Goal: Transaction & Acquisition: Purchase product/service

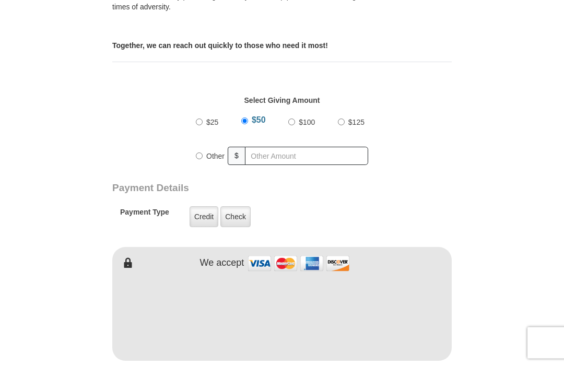
scroll to position [404, 0]
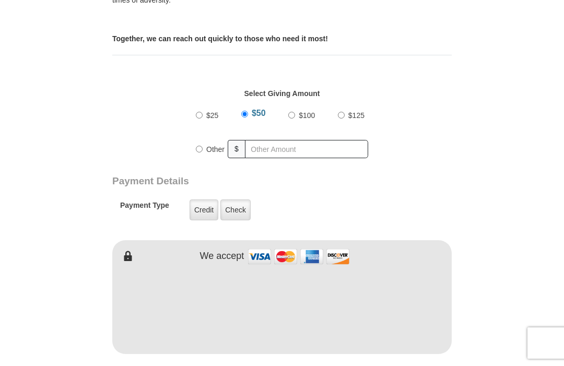
click at [239, 203] on label "Check" at bounding box center [235, 210] width 30 height 21
click at [0, 0] on input "Check" at bounding box center [0, 0] width 0 height 0
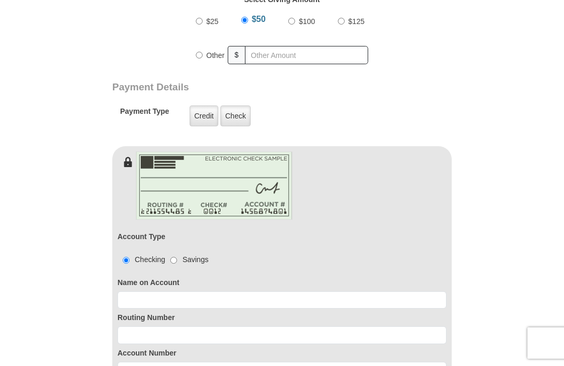
scroll to position [499, 0]
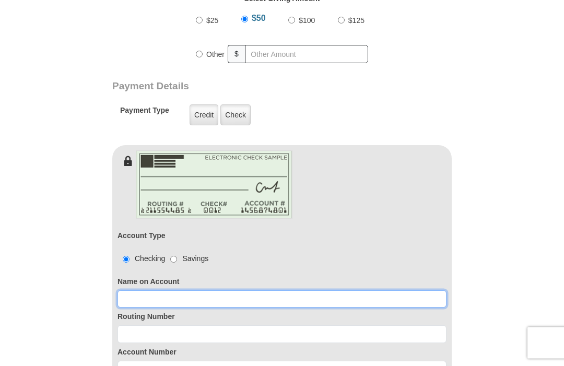
click at [172, 291] on input at bounding box center [282, 300] width 329 height 18
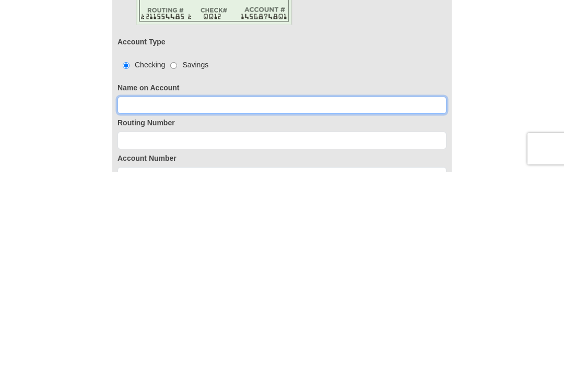
type input "[PERSON_NAME]"
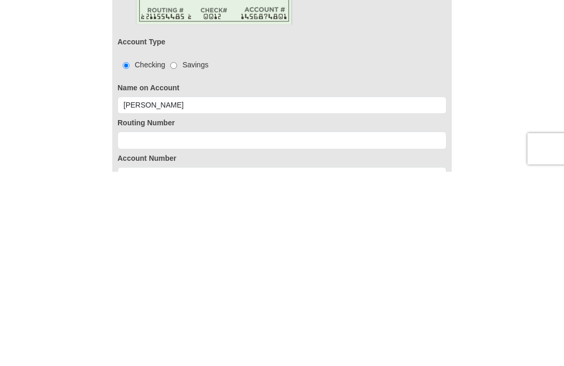
scroll to position [694, 0]
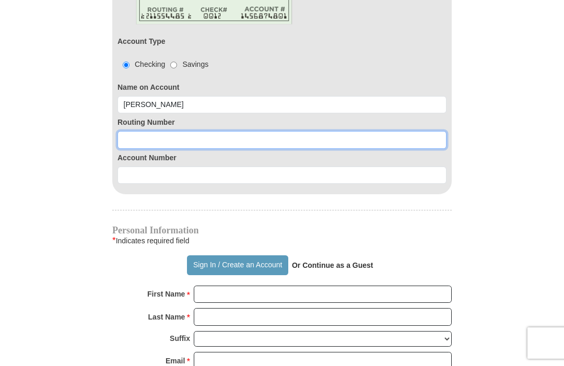
click at [158, 134] on input at bounding box center [282, 140] width 329 height 18
type input "063107513"
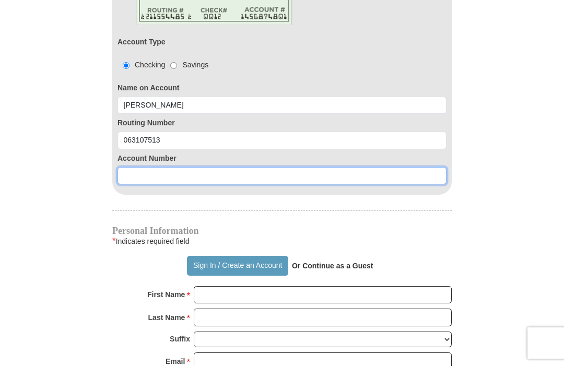
click at [145, 167] on input at bounding box center [282, 176] width 329 height 18
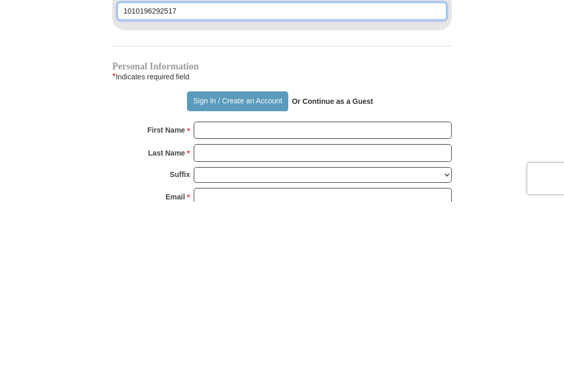
type input "1010196292517"
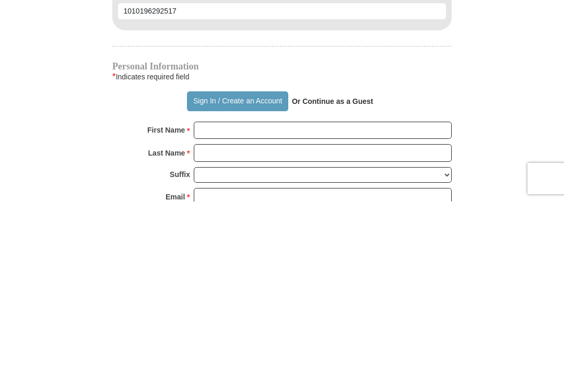
click at [342, 262] on strong "Or Continue as a Guest" at bounding box center [332, 266] width 81 height 8
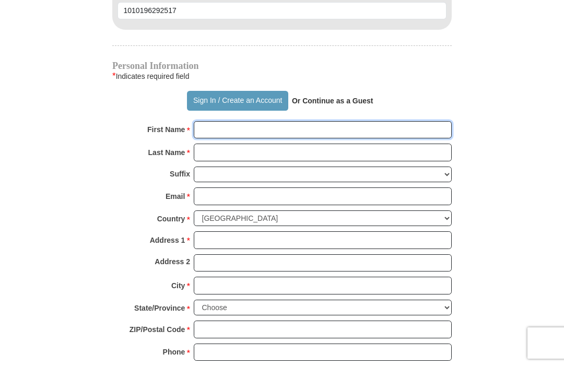
click at [220, 123] on input "First Name *" at bounding box center [323, 130] width 258 height 18
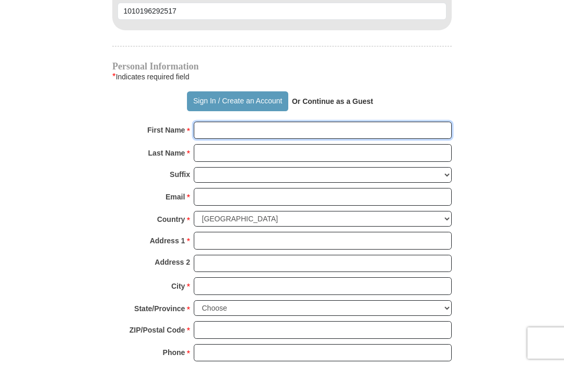
type input "[PERSON_NAME]"
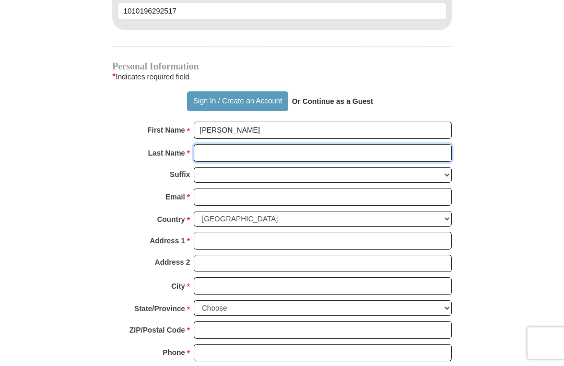
type input "Brown"
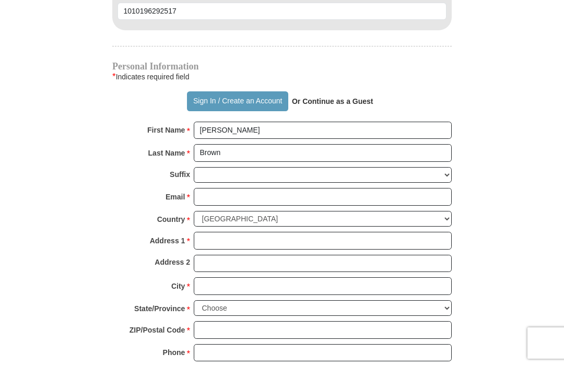
scroll to position [858, 0]
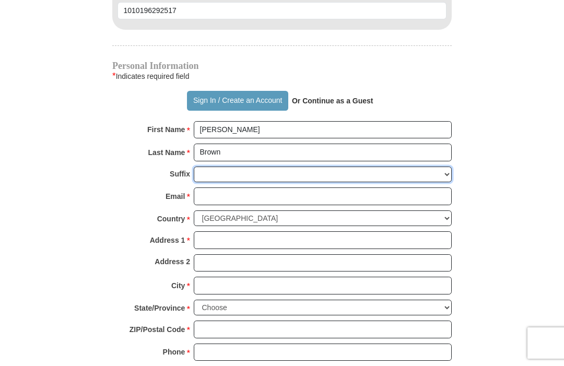
click at [209, 167] on select "[PERSON_NAME] I II III IV V VI" at bounding box center [323, 175] width 258 height 16
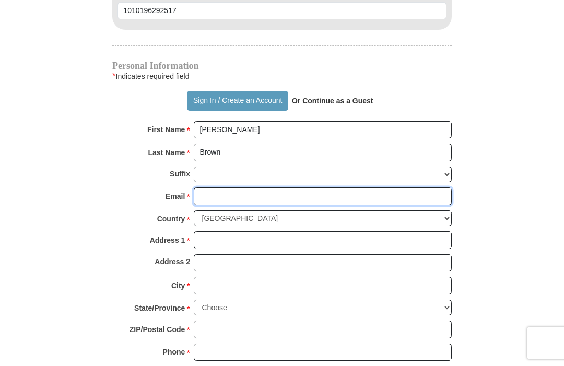
click at [218, 188] on input "Email *" at bounding box center [323, 197] width 258 height 18
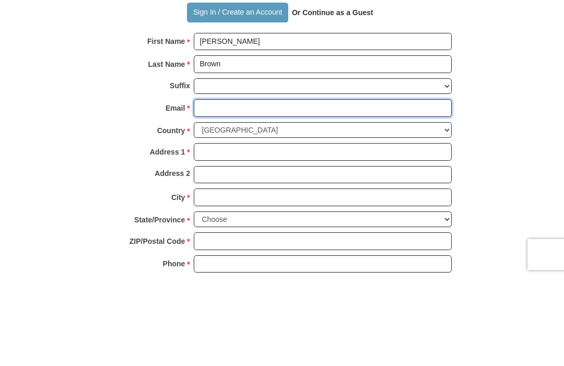
type input "[EMAIL_ADDRESS][DOMAIN_NAME]"
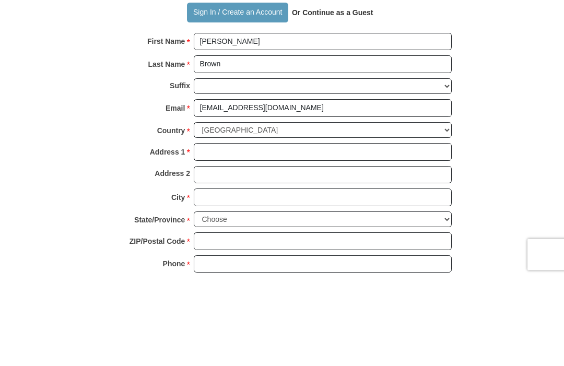
scroll to position [947, 0]
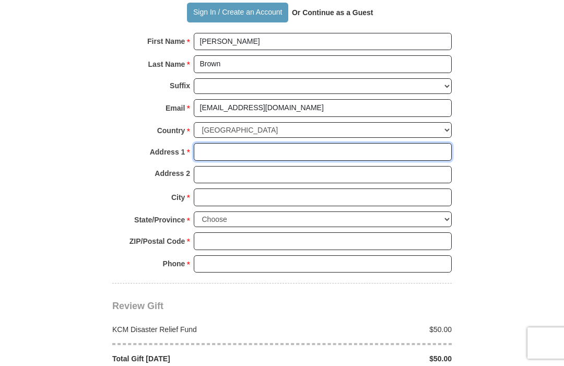
click at [215, 143] on input "Address 1 *" at bounding box center [323, 152] width 258 height 18
type input "[STREET_ADDRESS][PERSON_NAME]"
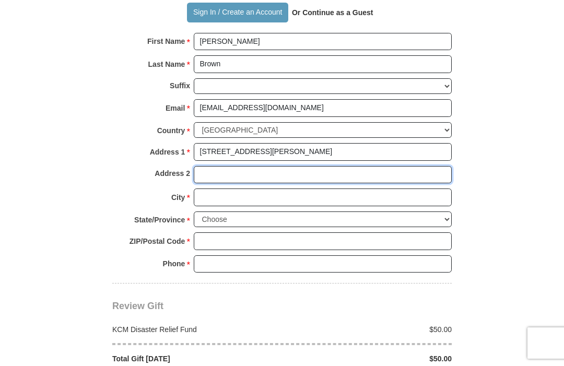
click at [211, 166] on input "Address 2" at bounding box center [323, 175] width 258 height 18
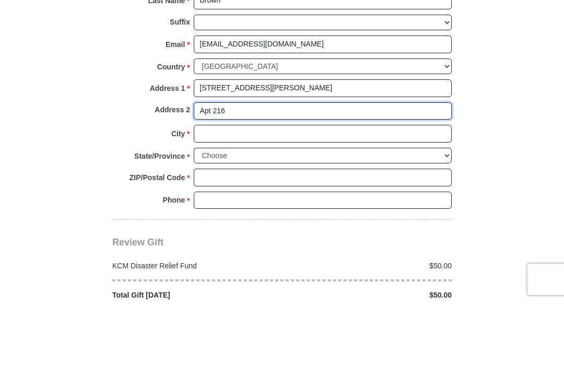
type input "Apt 216"
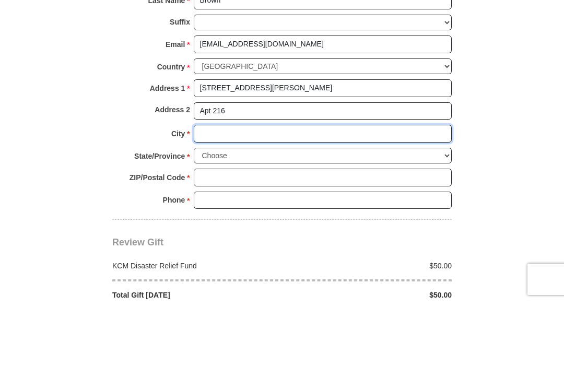
click at [219, 189] on input "City *" at bounding box center [323, 198] width 258 height 18
type input "Decatur"
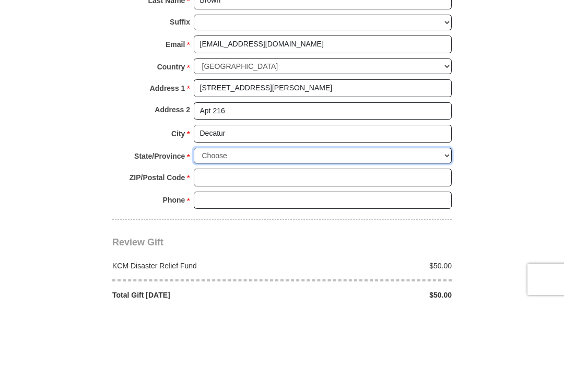
click at [218, 212] on select "Choose [US_STATE] [US_STATE] [US_STATE] [US_STATE] [US_STATE] Armed Forces Amer…" at bounding box center [323, 220] width 258 height 16
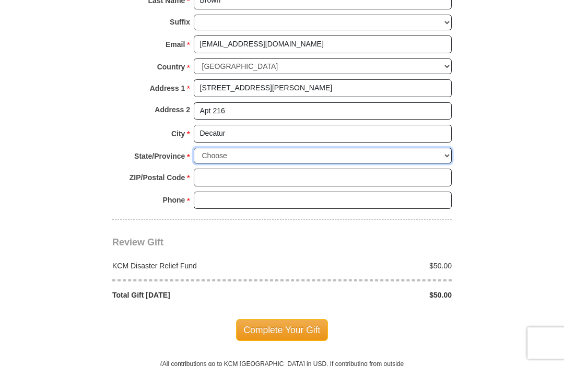
select select "[GEOGRAPHIC_DATA]"
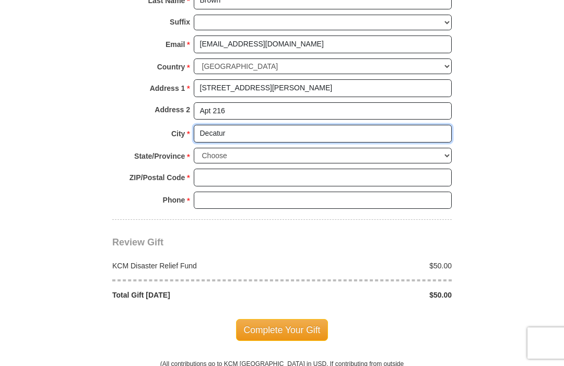
click at [303, 125] on input "Decatur" at bounding box center [323, 134] width 258 height 18
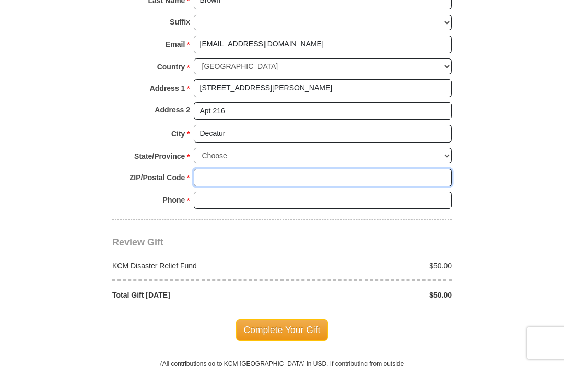
click at [214, 169] on input "ZIP/Postal Code *" at bounding box center [323, 178] width 258 height 18
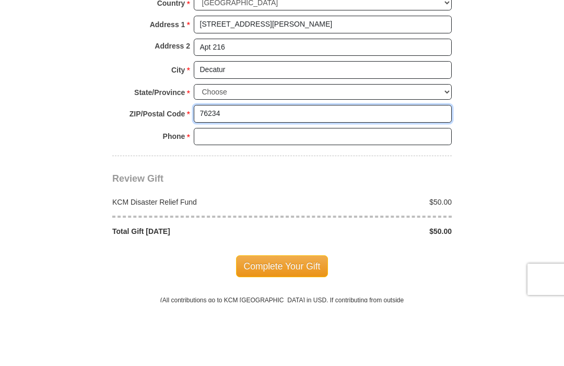
type input "76234"
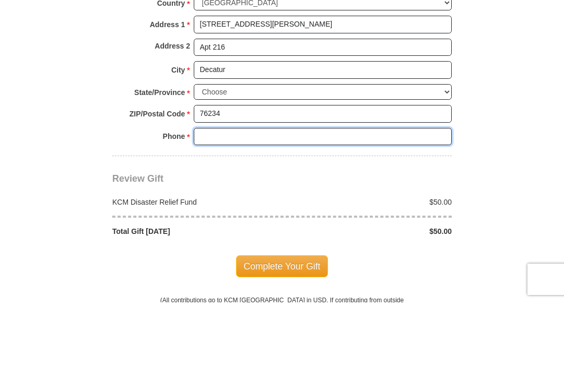
click at [214, 192] on input "Phone * *" at bounding box center [323, 201] width 258 height 18
type input "3865067033"
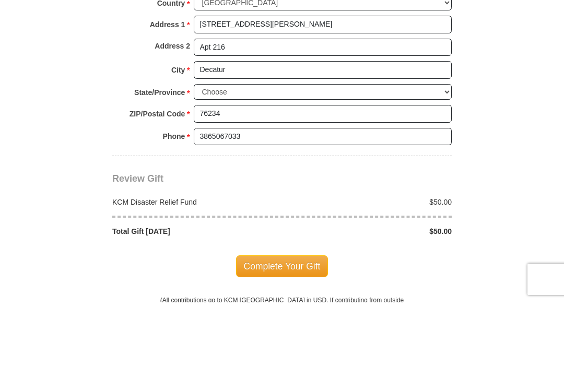
scroll to position [1074, 0]
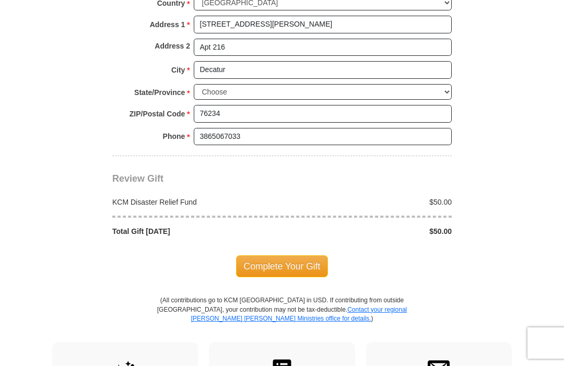
click at [290, 255] on span "Complete Your Gift" at bounding box center [282, 266] width 92 height 22
